Goal: Information Seeking & Learning: Understand process/instructions

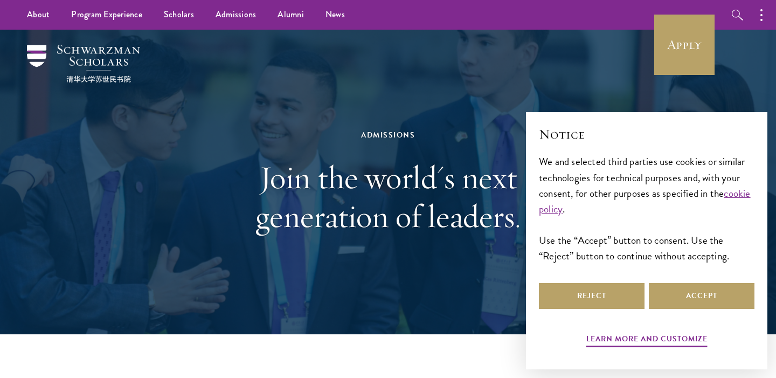
scroll to position [2, 0]
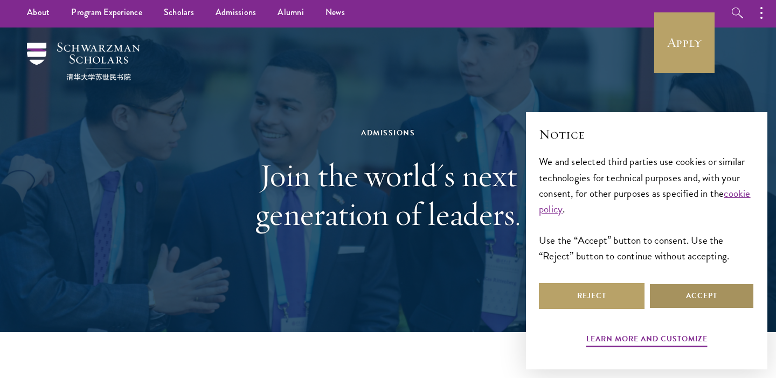
click at [679, 300] on button "Accept" at bounding box center [702, 296] width 106 height 26
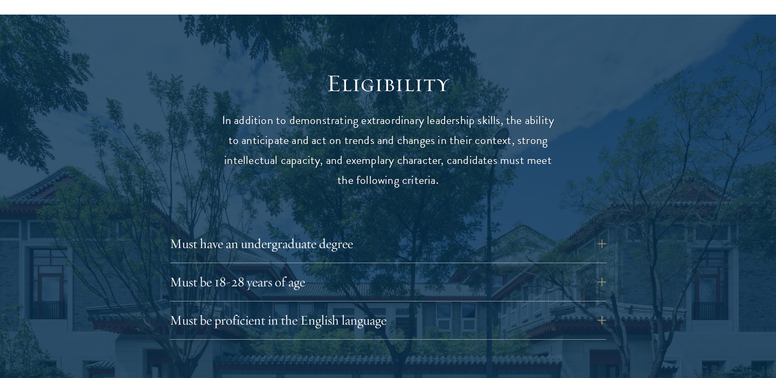
scroll to position [1378, 0]
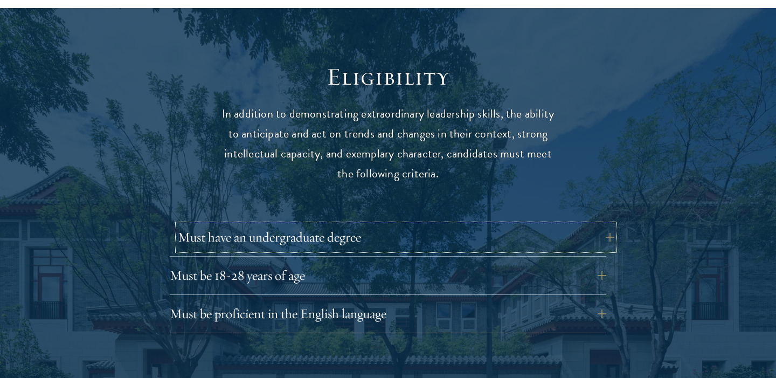
click at [420, 224] on button "Must have an undergraduate degree" at bounding box center [396, 237] width 437 height 26
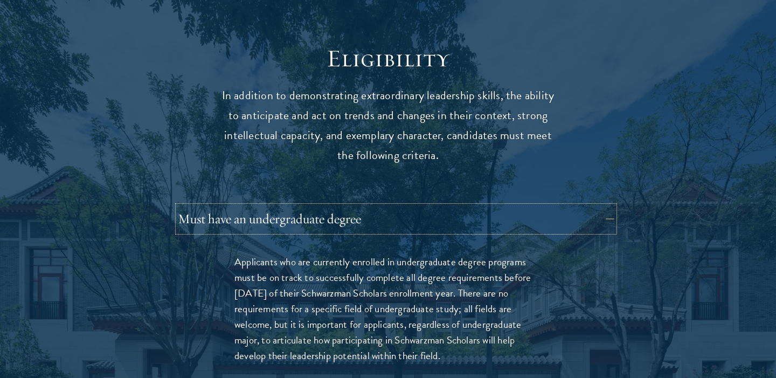
scroll to position [1397, 0]
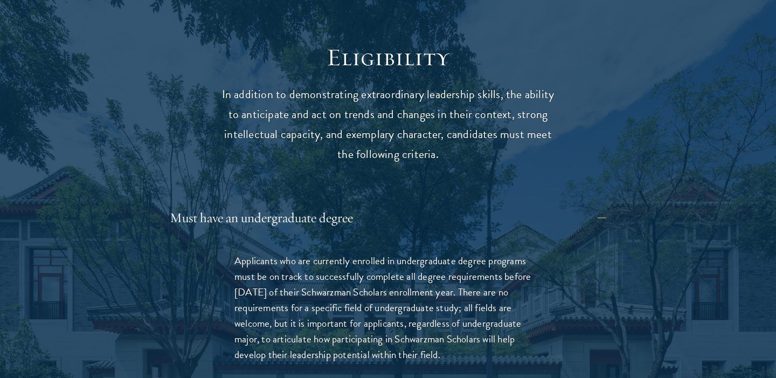
click at [489, 253] on p "Applicants who are currently enrolled in undergraduate degree programs must be …" at bounding box center [388, 307] width 307 height 109
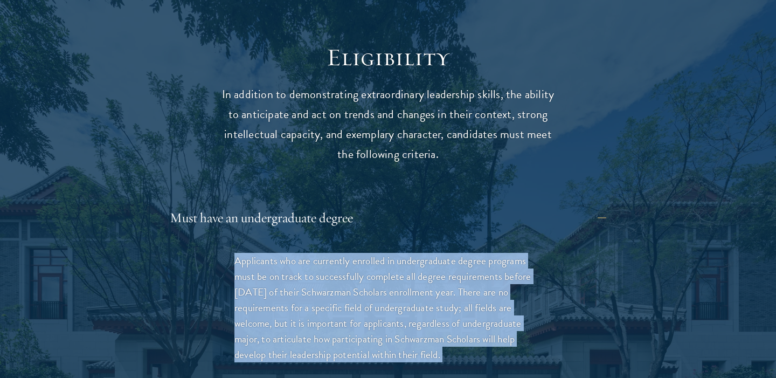
click at [489, 253] on p "Applicants who are currently enrolled in undergraduate degree programs must be …" at bounding box center [388, 307] width 307 height 109
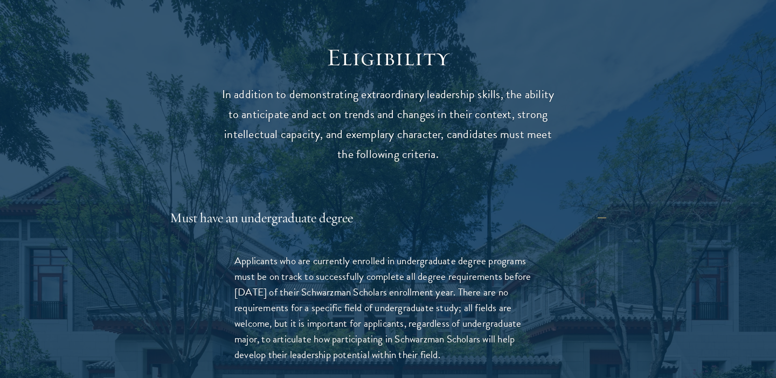
click at [498, 253] on p "Applicants who are currently enrolled in undergraduate degree programs must be …" at bounding box center [388, 307] width 307 height 109
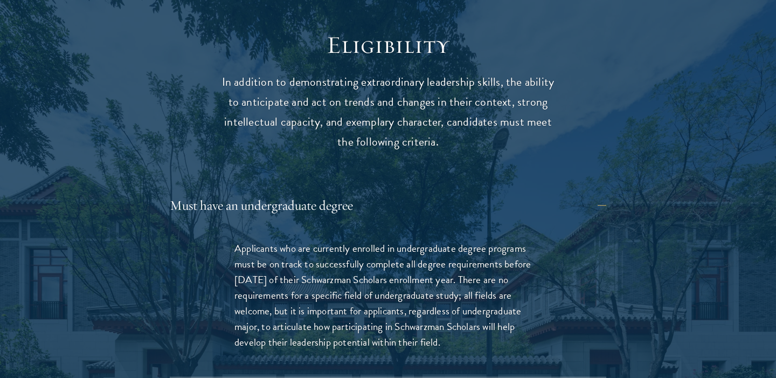
scroll to position [1416, 0]
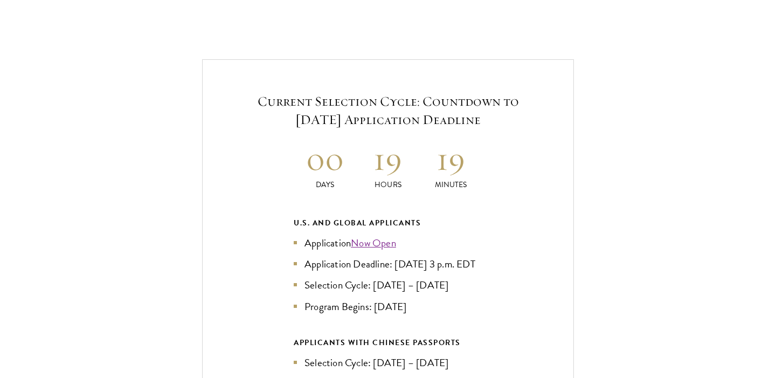
scroll to position [2295, 0]
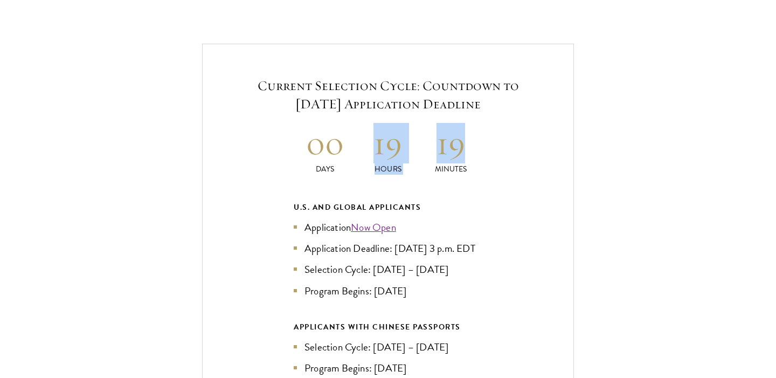
drag, startPoint x: 376, startPoint y: 116, endPoint x: 472, endPoint y: 115, distance: 95.4
click at [473, 123] on div "00 Days 19 Hours 19 Minutes" at bounding box center [388, 149] width 189 height 52
click at [488, 144] on div "Current Selection Cycle: Countdown to September 10, 2025 Application Deadline 0…" at bounding box center [388, 273] width 372 height 459
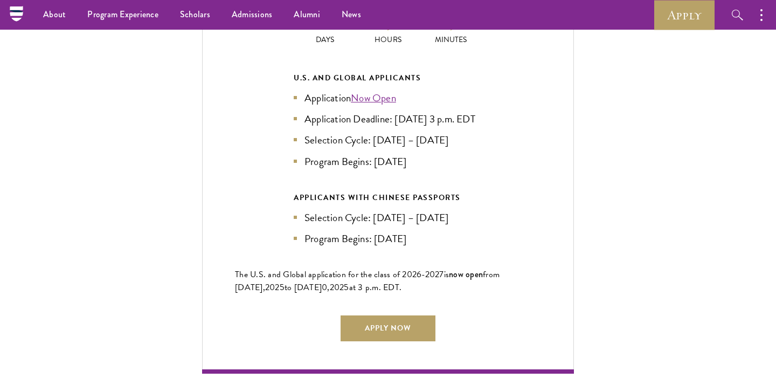
scroll to position [2416, 0]
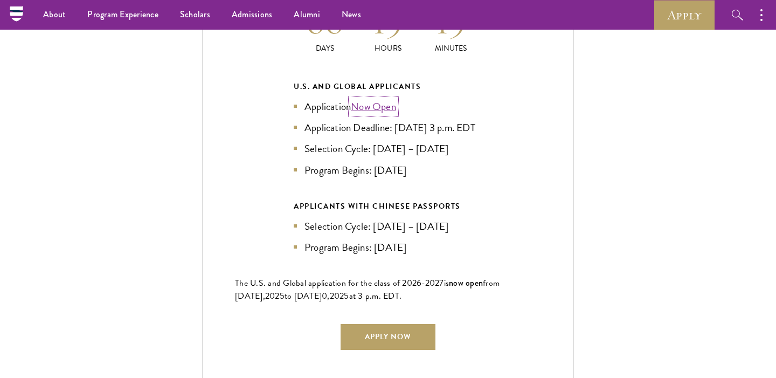
click at [385, 99] on link "Now Open" at bounding box center [373, 107] width 45 height 16
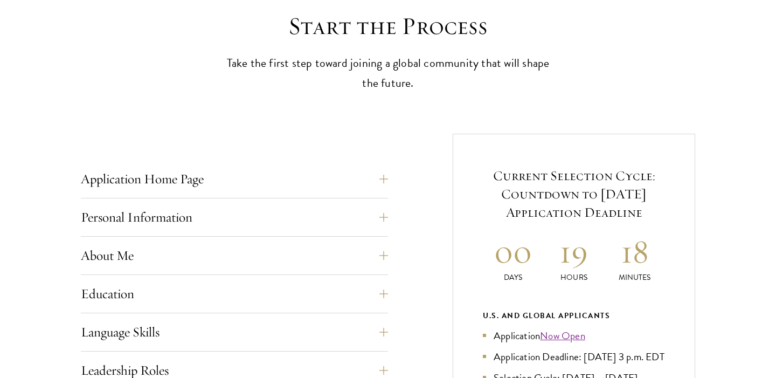
scroll to position [308, 0]
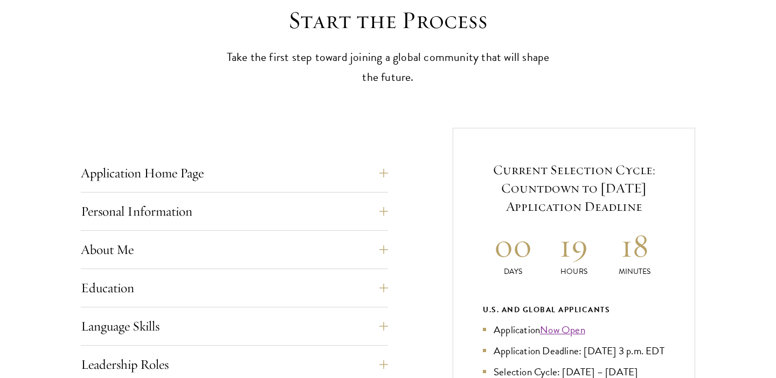
drag, startPoint x: 384, startPoint y: 171, endPoint x: 411, endPoint y: 170, distance: 27.0
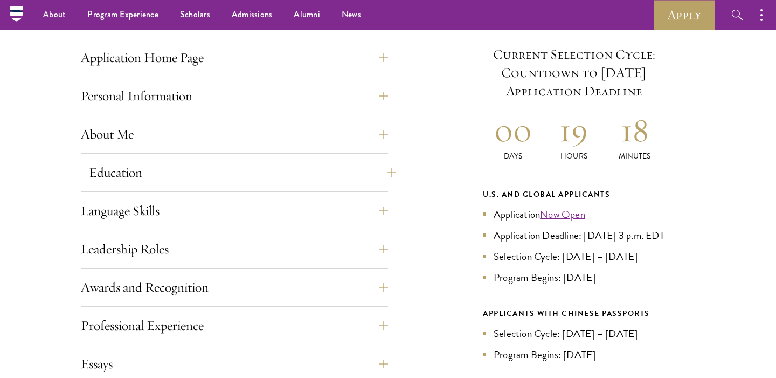
scroll to position [422, 0]
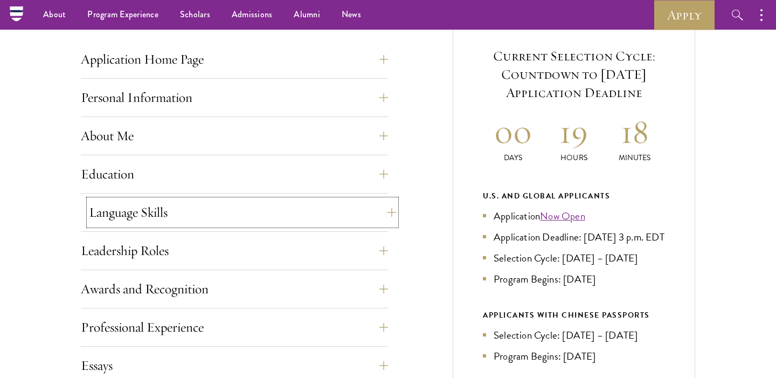
click at [286, 218] on button "Language Skills" at bounding box center [242, 212] width 307 height 26
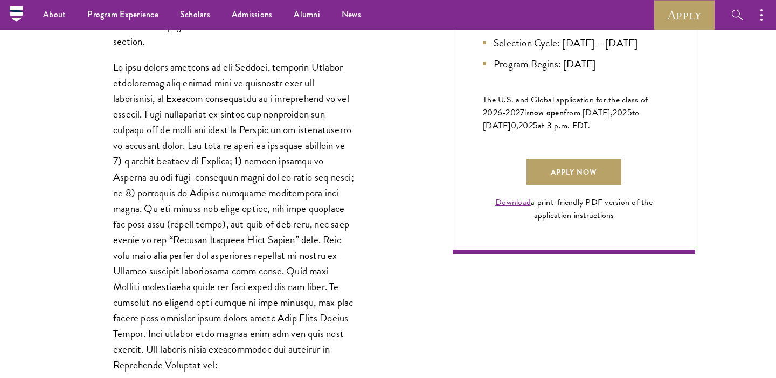
scroll to position [440, 0]
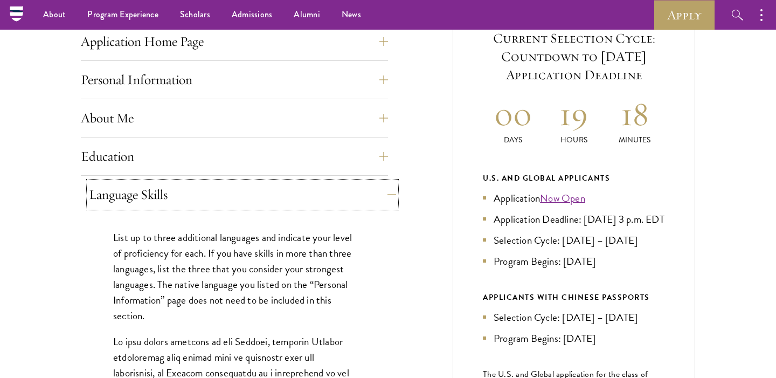
click at [312, 190] on button "Language Skills" at bounding box center [242, 195] width 307 height 26
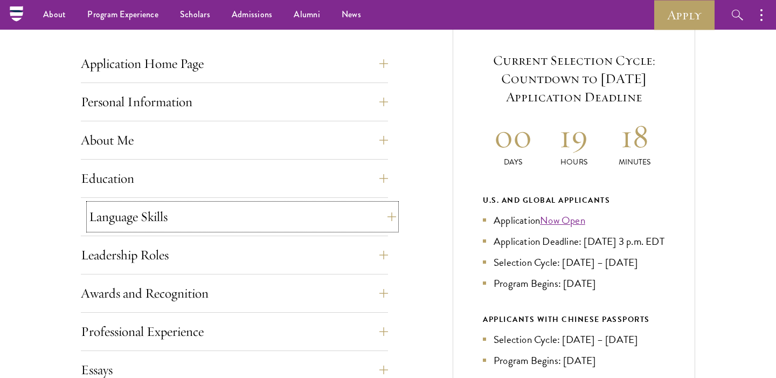
scroll to position [416, 0]
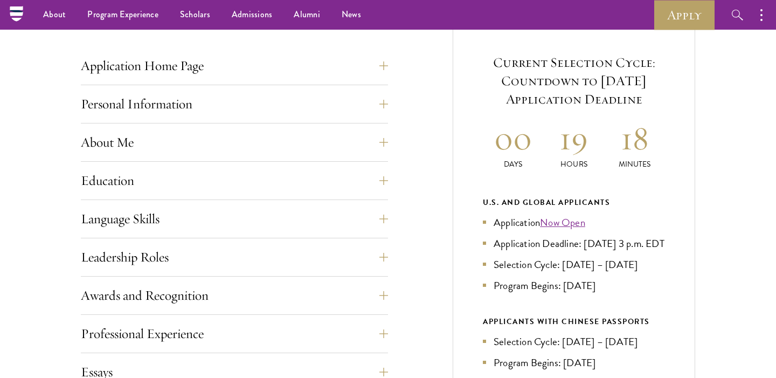
click at [313, 195] on div "Education List only undergraduate and graduate degrees completed (or on track t…" at bounding box center [234, 184] width 307 height 32
click at [309, 187] on button "Education" at bounding box center [242, 181] width 307 height 26
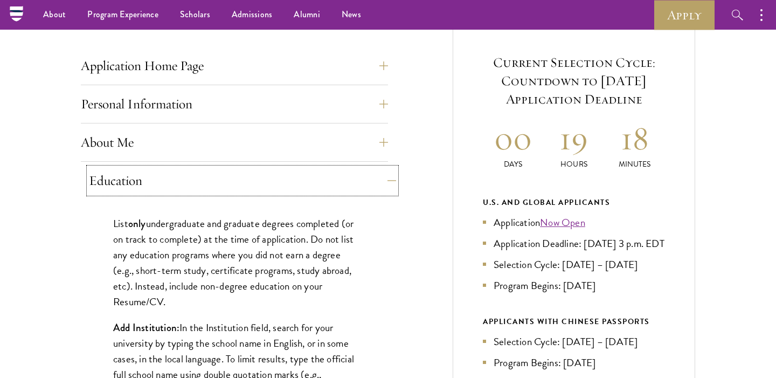
click at [307, 187] on button "Education" at bounding box center [242, 181] width 307 height 26
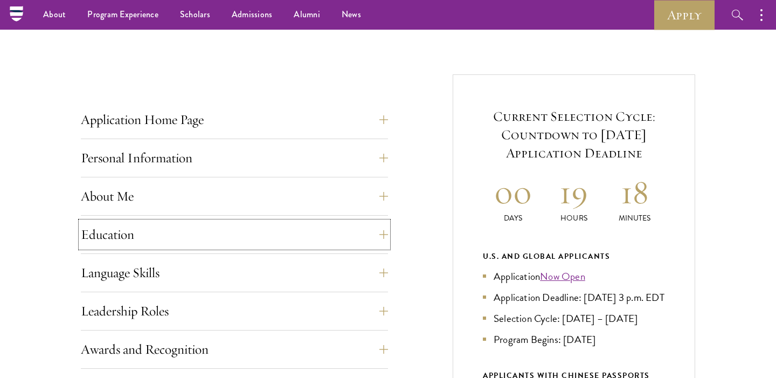
scroll to position [361, 0]
click at [274, 128] on button "Application Home Page" at bounding box center [242, 120] width 307 height 26
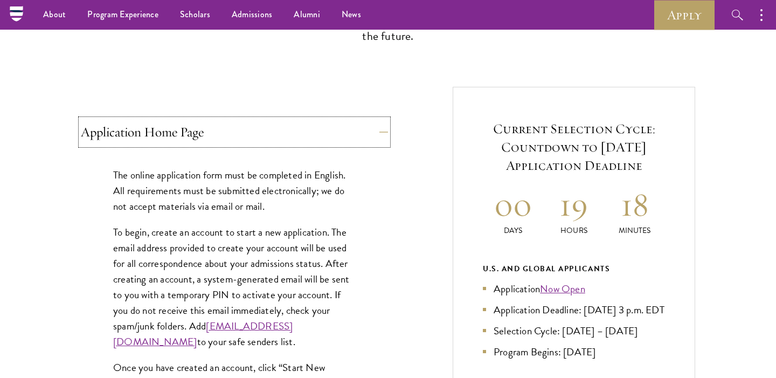
scroll to position [322, 0]
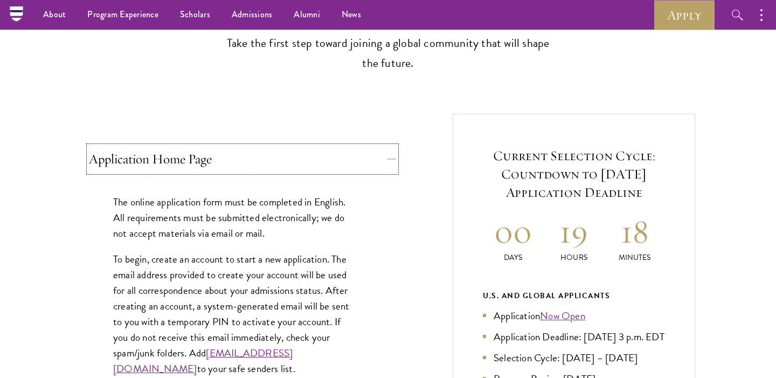
click at [302, 164] on button "Application Home Page" at bounding box center [242, 159] width 307 height 26
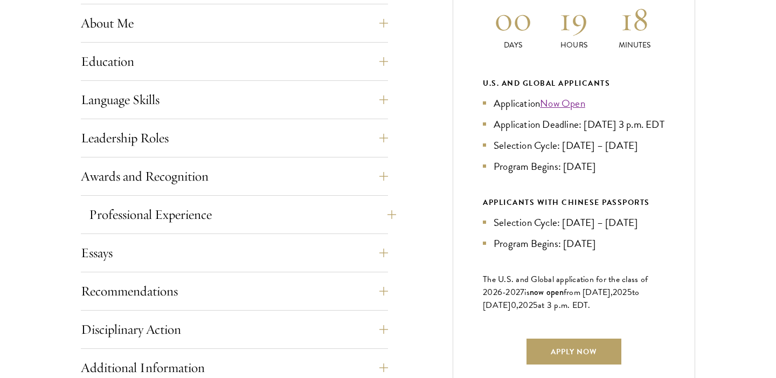
scroll to position [536, 0]
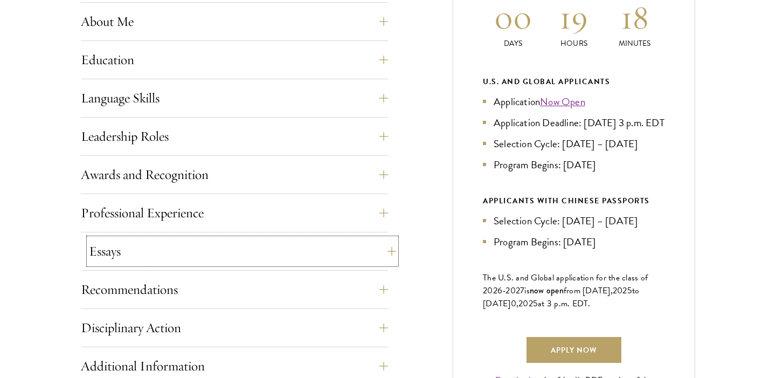
click at [323, 257] on button "Essays" at bounding box center [242, 251] width 307 height 26
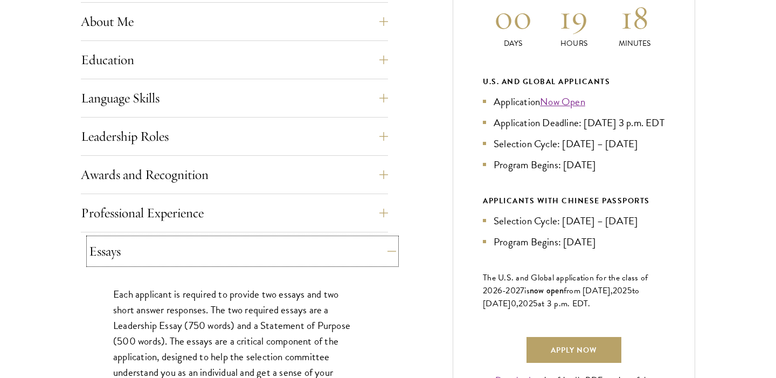
click at [323, 257] on button "Essays" at bounding box center [242, 251] width 307 height 26
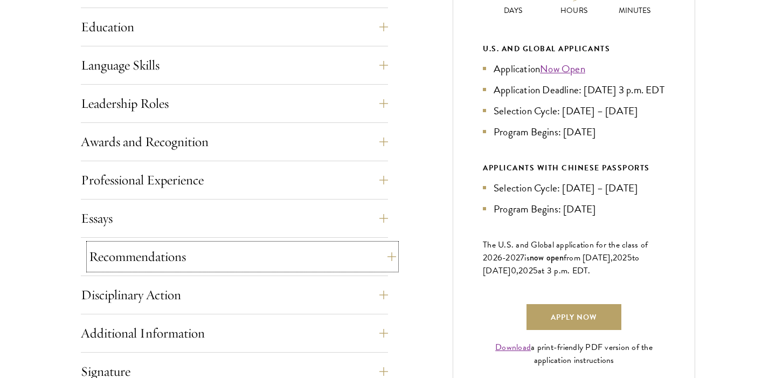
click at [324, 258] on button "Recommendations" at bounding box center [242, 257] width 307 height 26
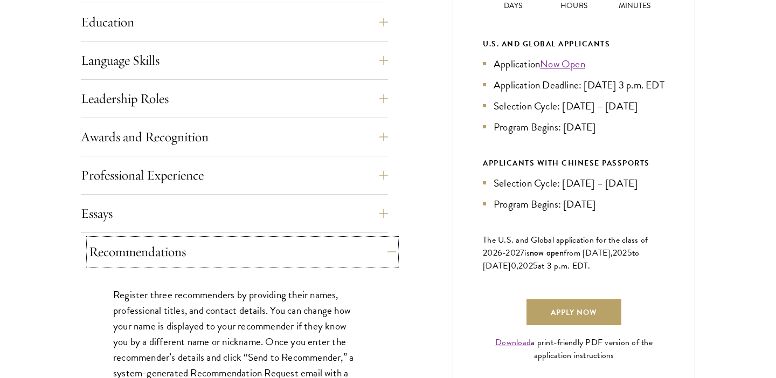
scroll to position [576, 0]
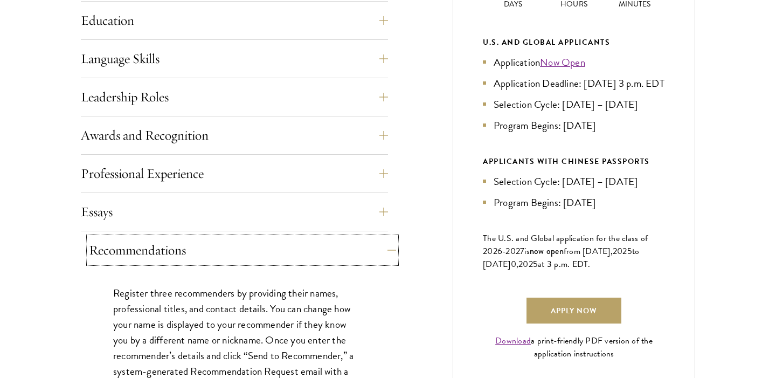
click at [324, 258] on button "Recommendations" at bounding box center [242, 250] width 307 height 26
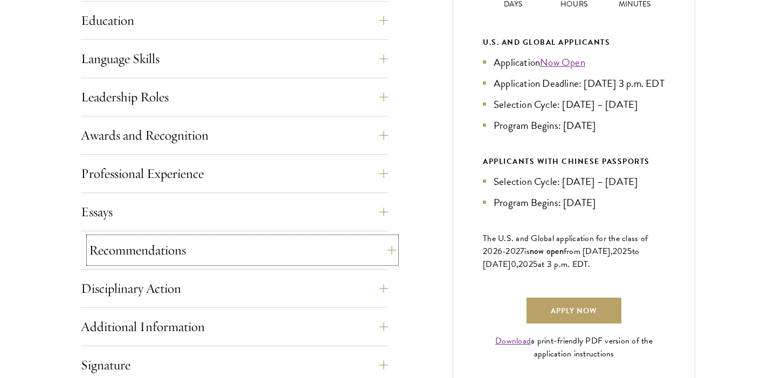
click at [324, 258] on button "Recommendations" at bounding box center [242, 250] width 307 height 26
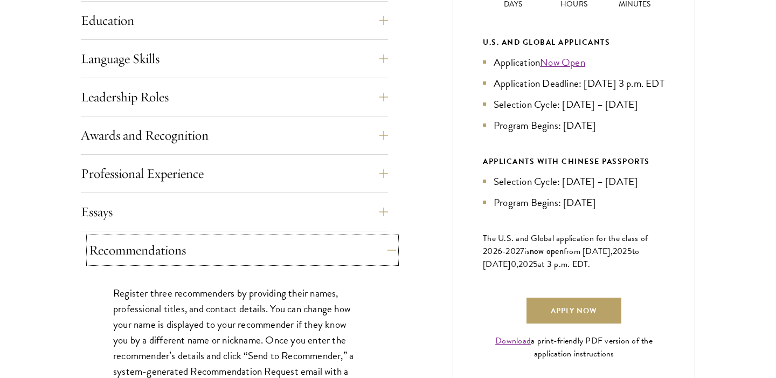
click at [324, 258] on button "Recommendations" at bounding box center [242, 250] width 307 height 26
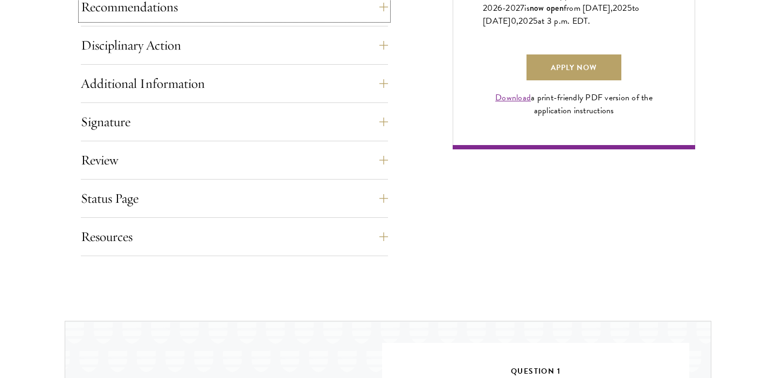
scroll to position [840, 0]
